Goal: Task Accomplishment & Management: Manage account settings

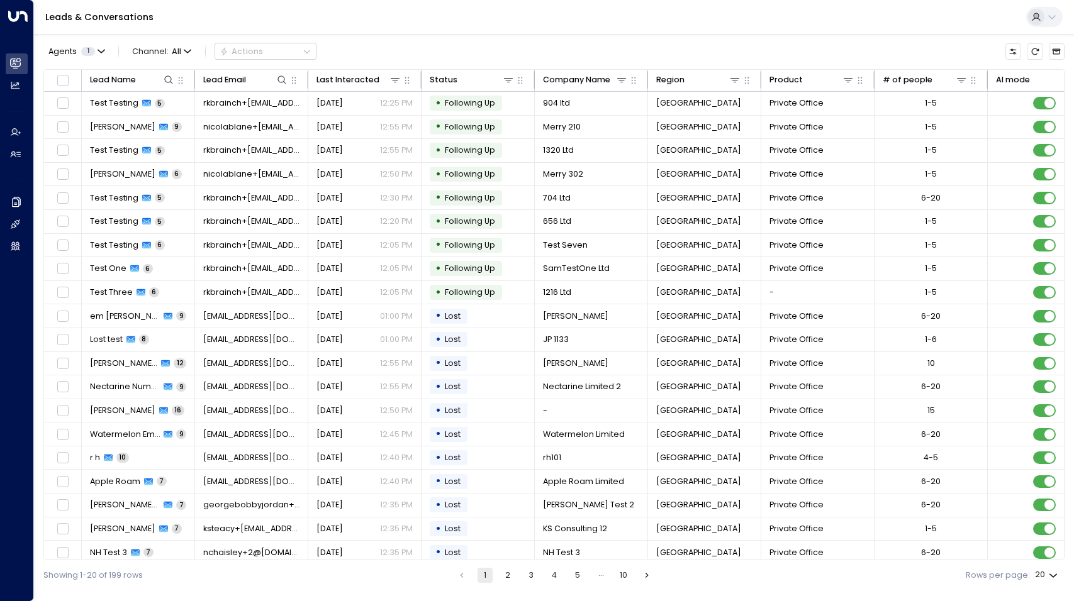
click at [1035, 21] on icon at bounding box center [1036, 17] width 10 height 10
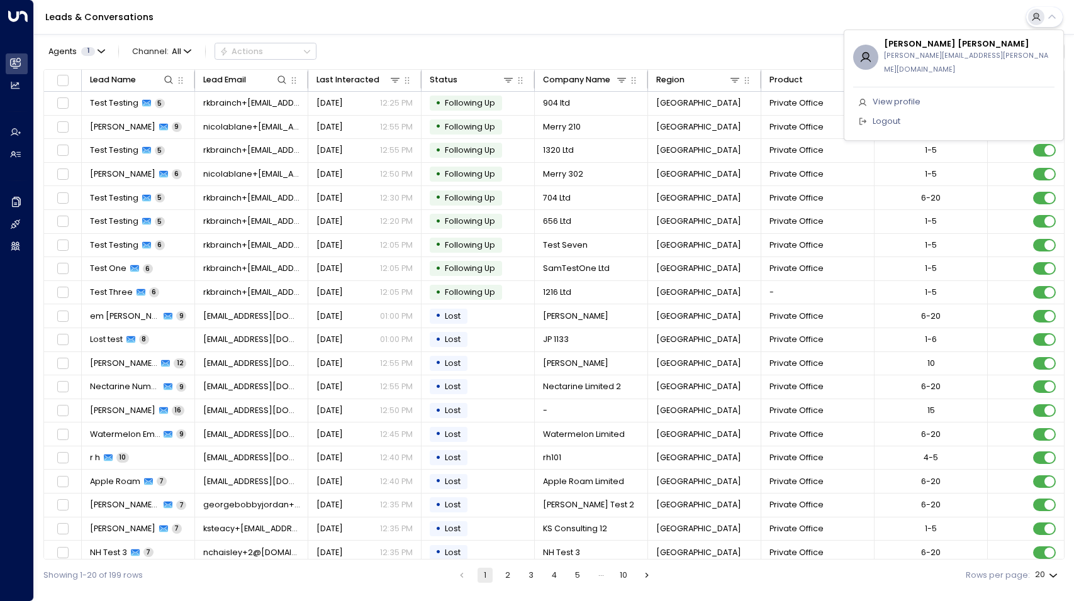
click at [950, 11] on div at bounding box center [537, 300] width 1074 height 601
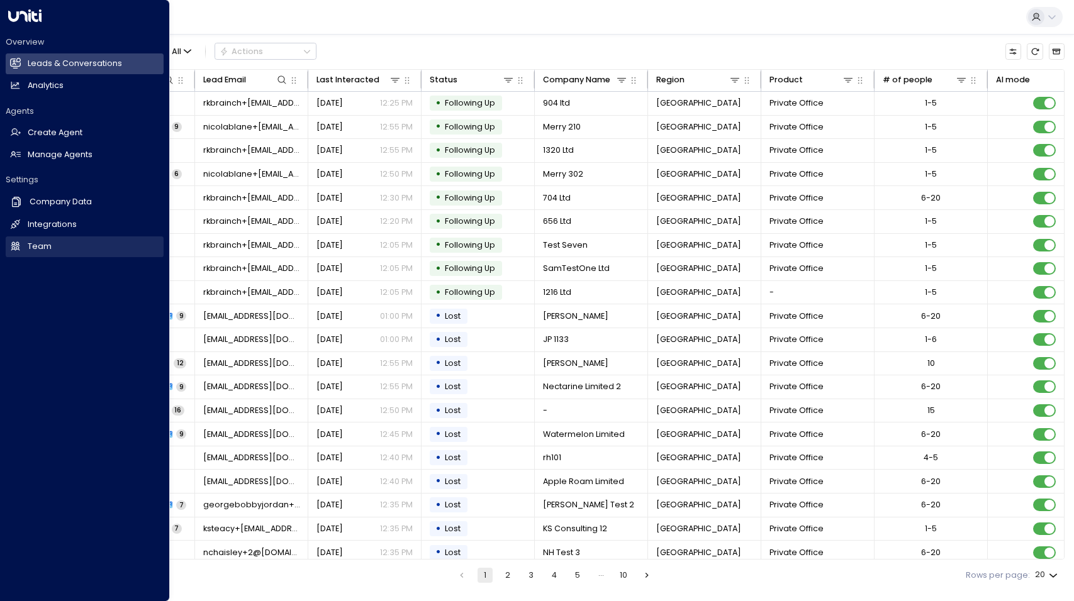
click at [29, 243] on h2 "Team" at bounding box center [40, 247] width 24 height 12
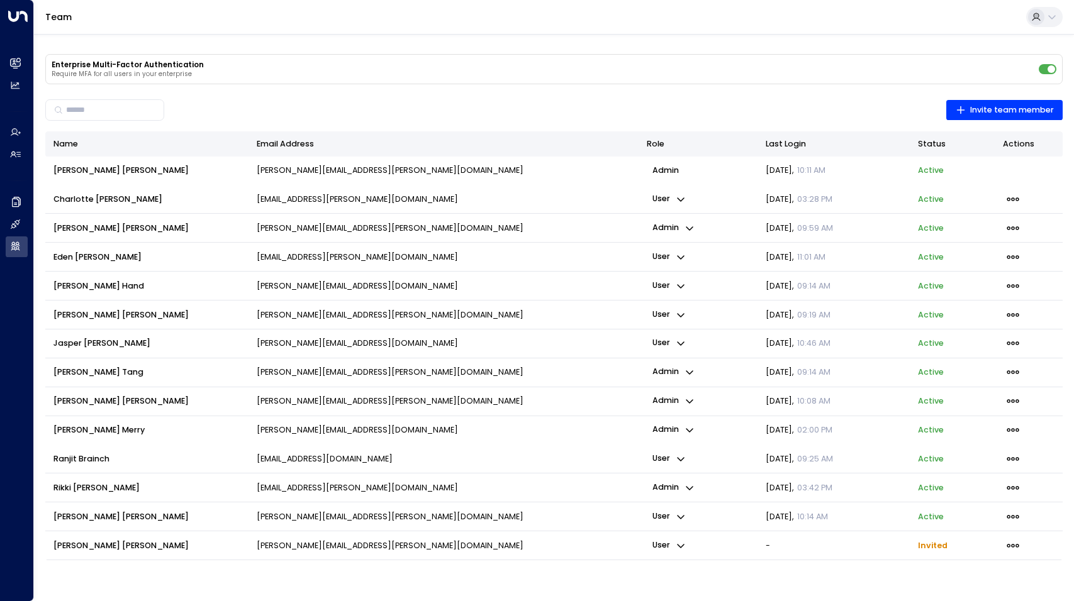
click at [411, 107] on div "​ Invite team member" at bounding box center [553, 110] width 1017 height 28
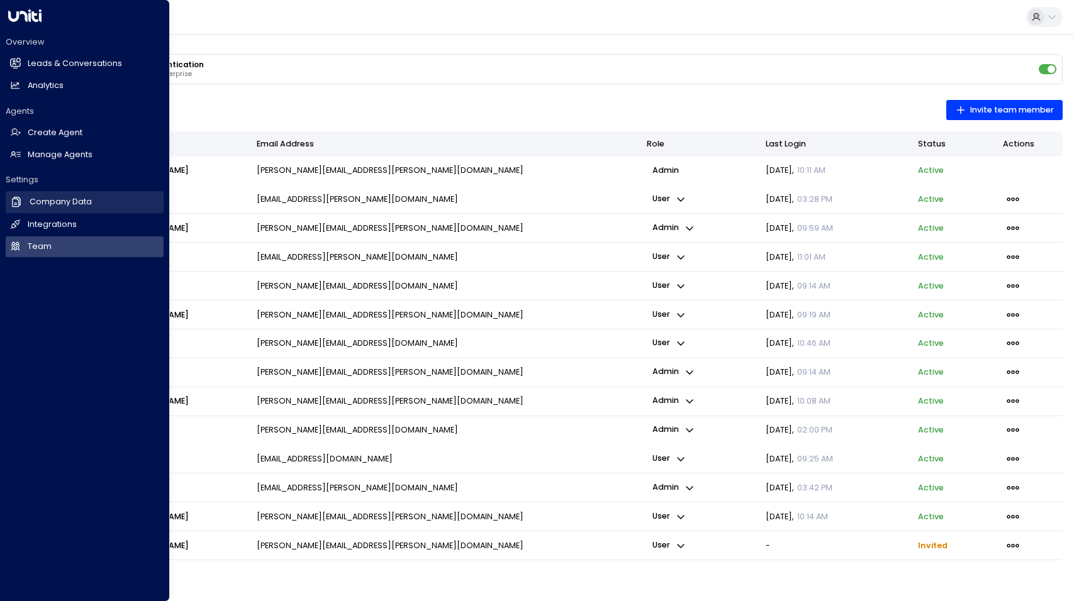
click at [40, 199] on h2 "Company Data" at bounding box center [61, 202] width 62 height 12
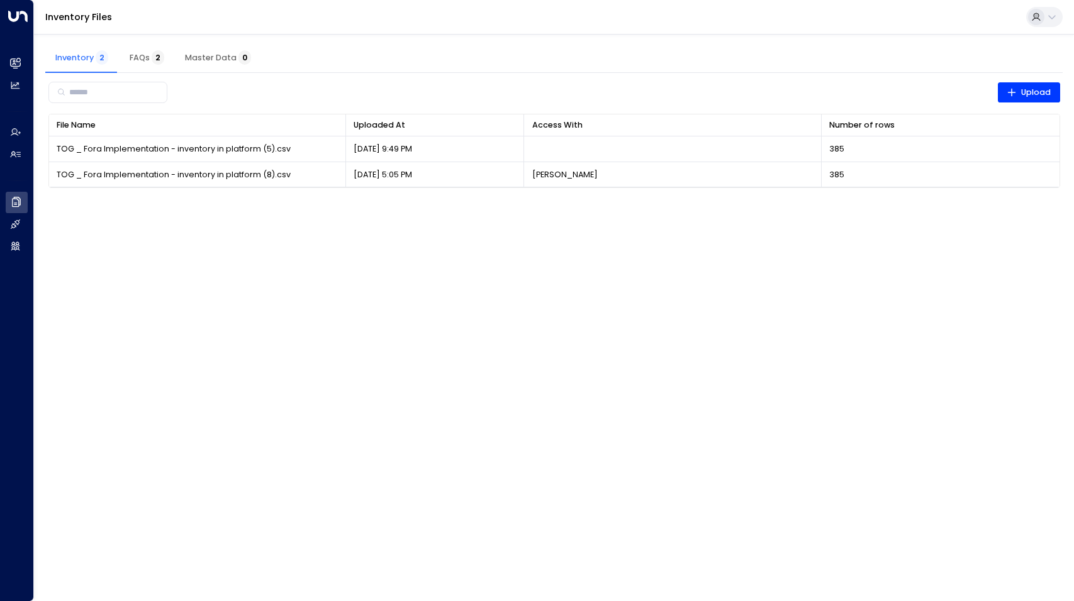
click at [1053, 18] on icon at bounding box center [1052, 17] width 8 height 4
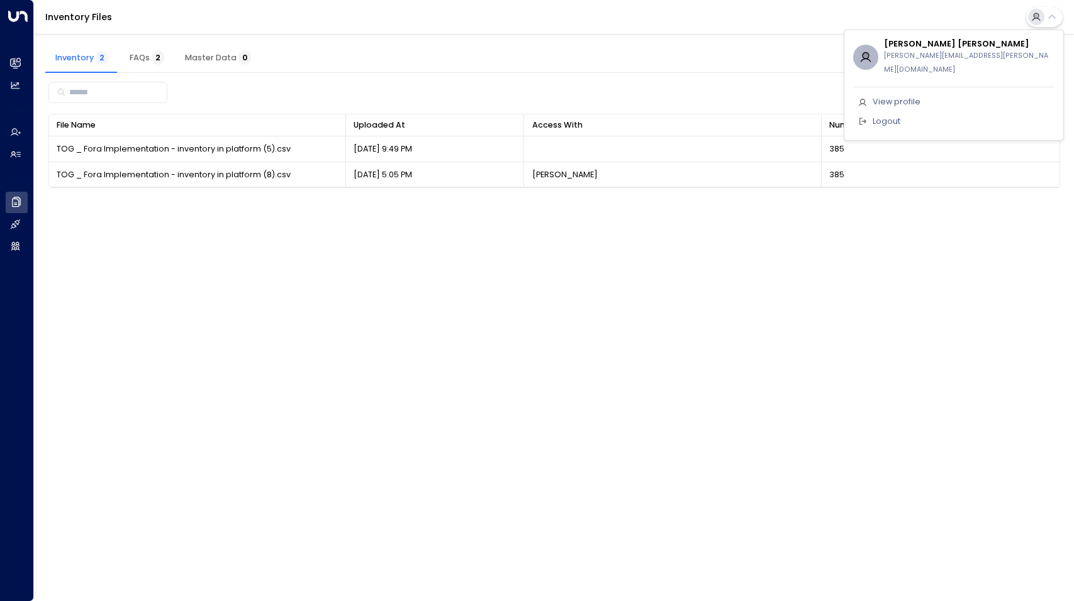
click at [906, 112] on li "Logout" at bounding box center [953, 121] width 201 height 19
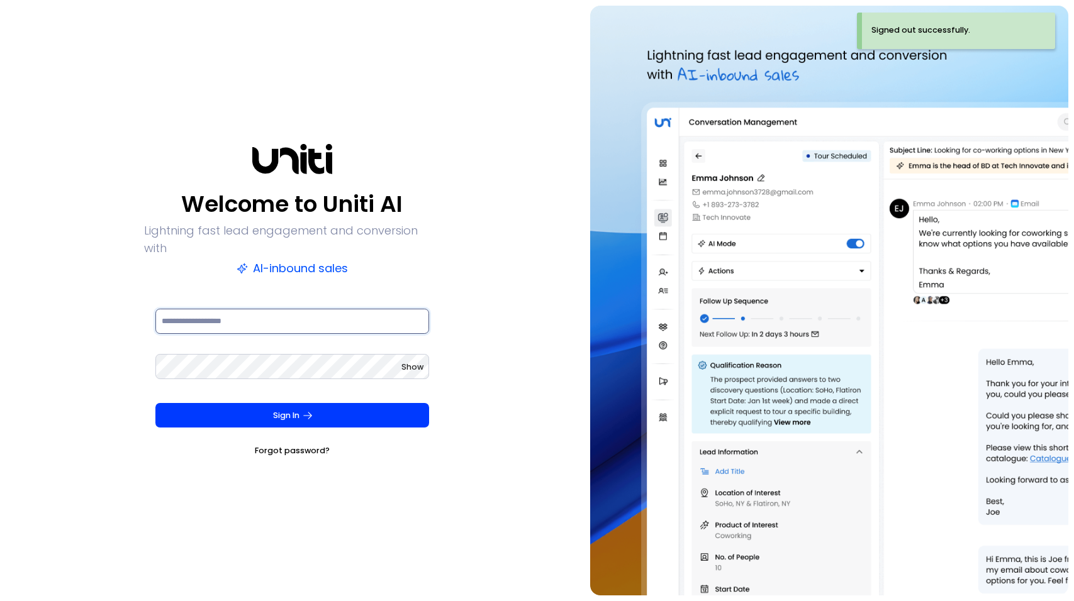
type input "**********"
